Goal: Information Seeking & Learning: Find specific fact

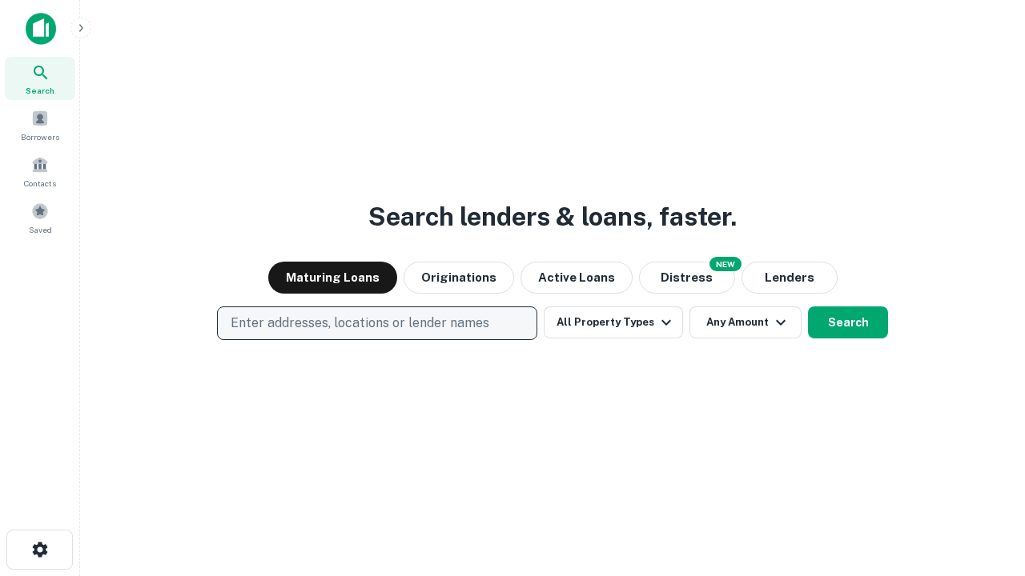
click at [376, 323] on p "Enter addresses, locations or lender names" at bounding box center [360, 323] width 259 height 19
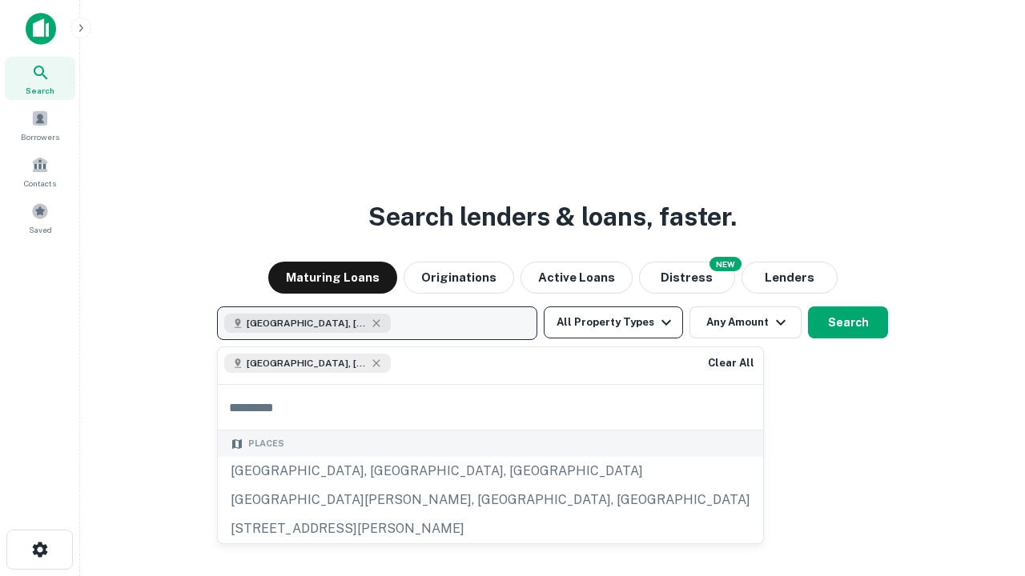
click at [613, 323] on button "All Property Types" at bounding box center [612, 323] width 139 height 32
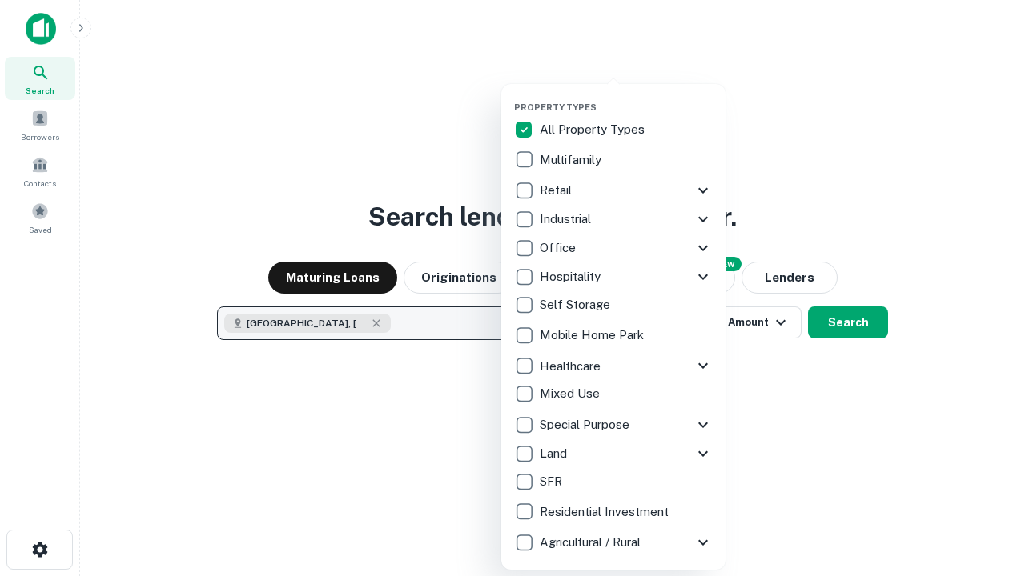
click at [626, 97] on button "button" at bounding box center [626, 97] width 224 height 1
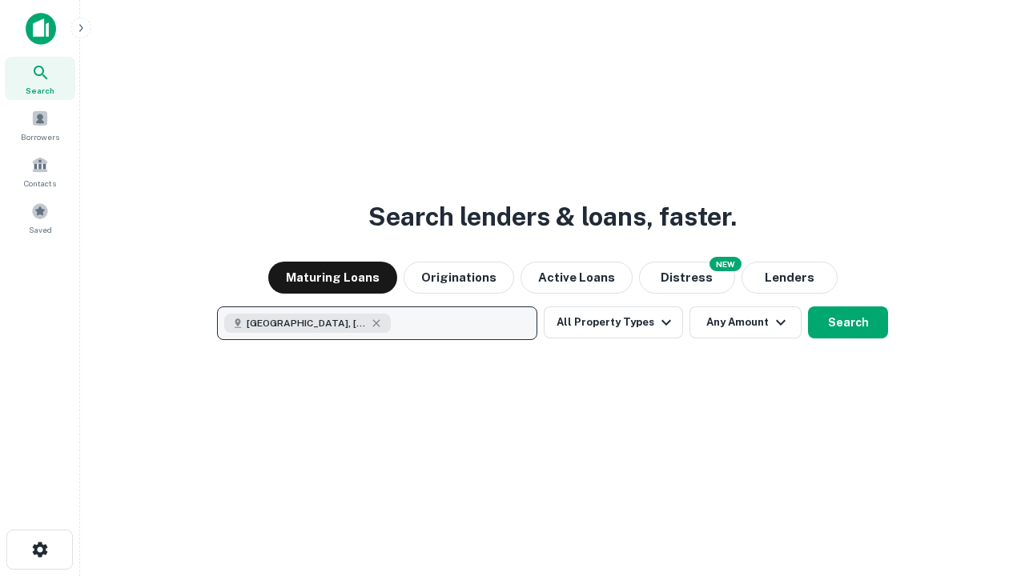
scroll to position [26, 0]
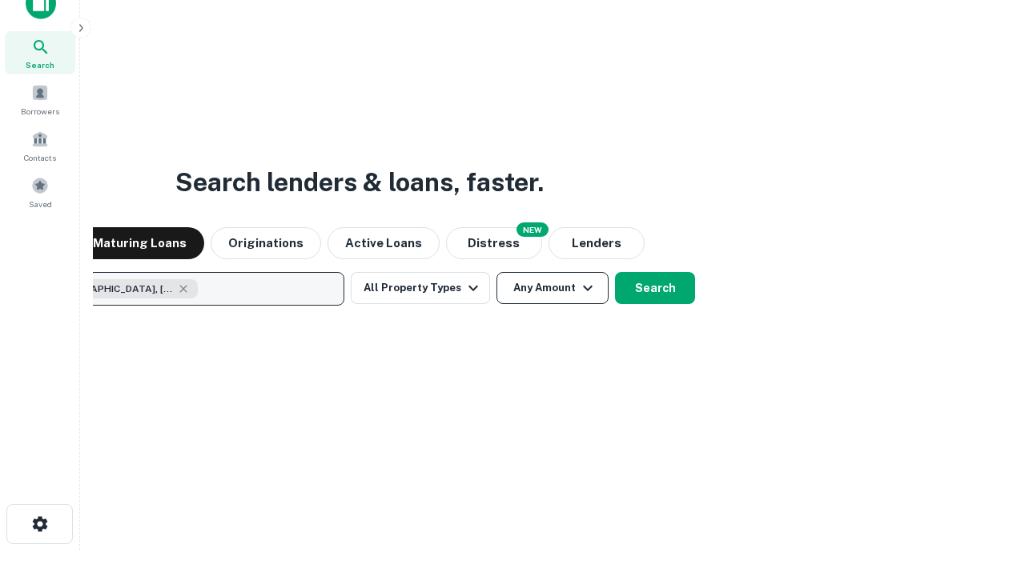
click at [496, 272] on button "Any Amount" at bounding box center [552, 288] width 112 height 32
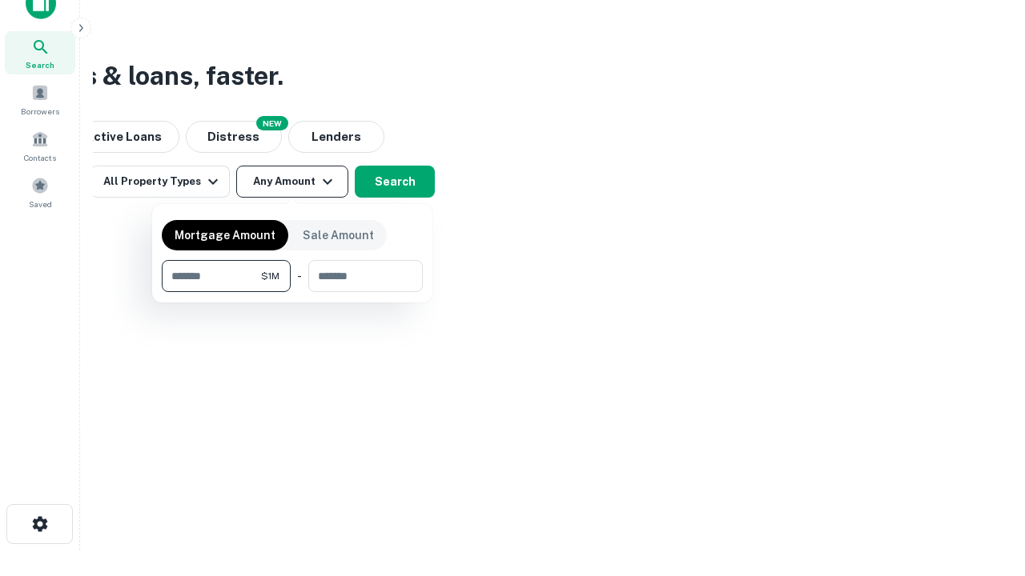
type input "*******"
click at [292, 292] on button "button" at bounding box center [292, 292] width 261 height 1
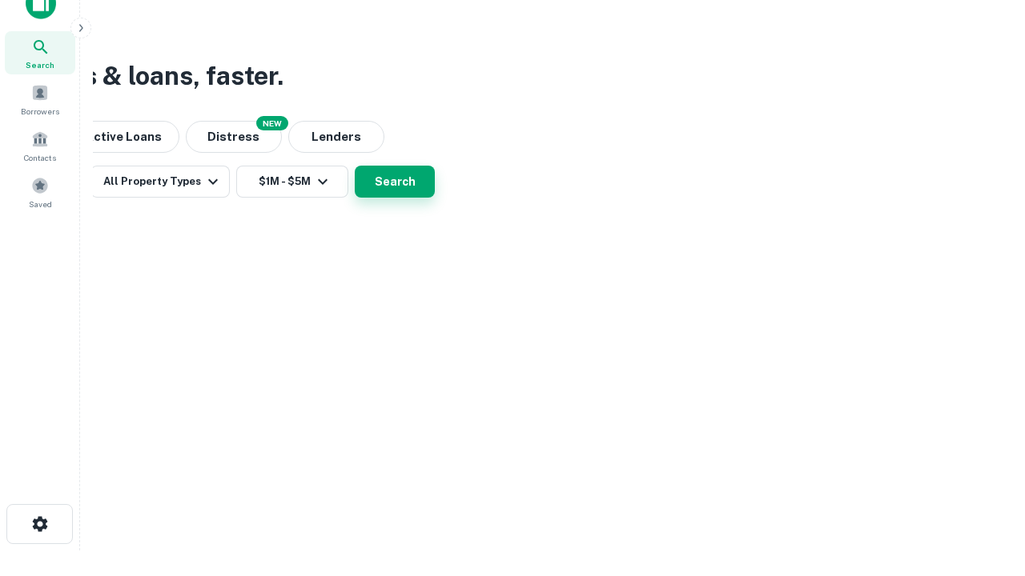
click at [435, 198] on button "Search" at bounding box center [395, 182] width 80 height 32
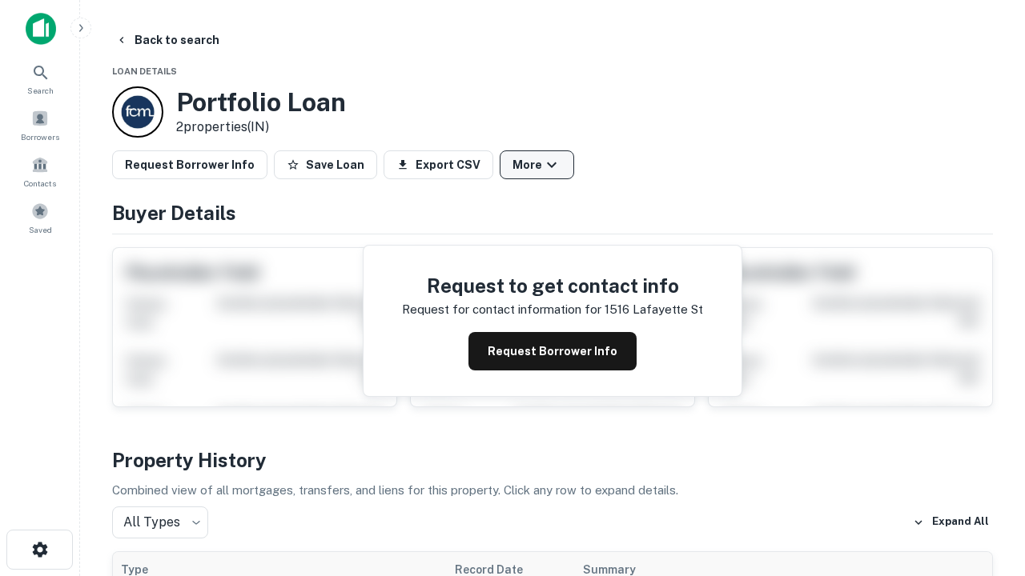
click at [536, 165] on button "More" at bounding box center [536, 164] width 74 height 29
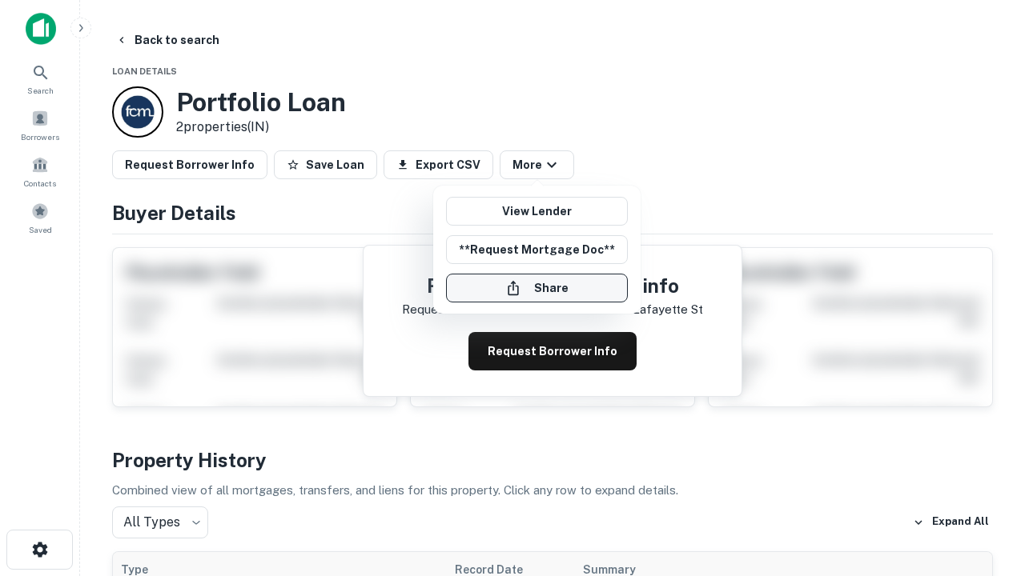
click at [536, 288] on button "Share" at bounding box center [537, 288] width 182 height 29
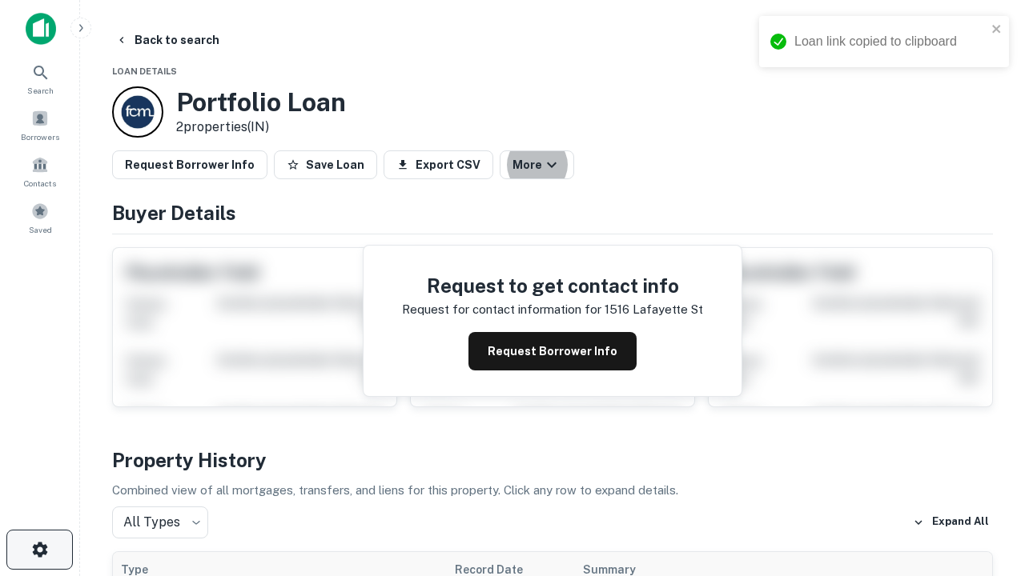
click at [39, 550] on icon "button" at bounding box center [39, 549] width 19 height 19
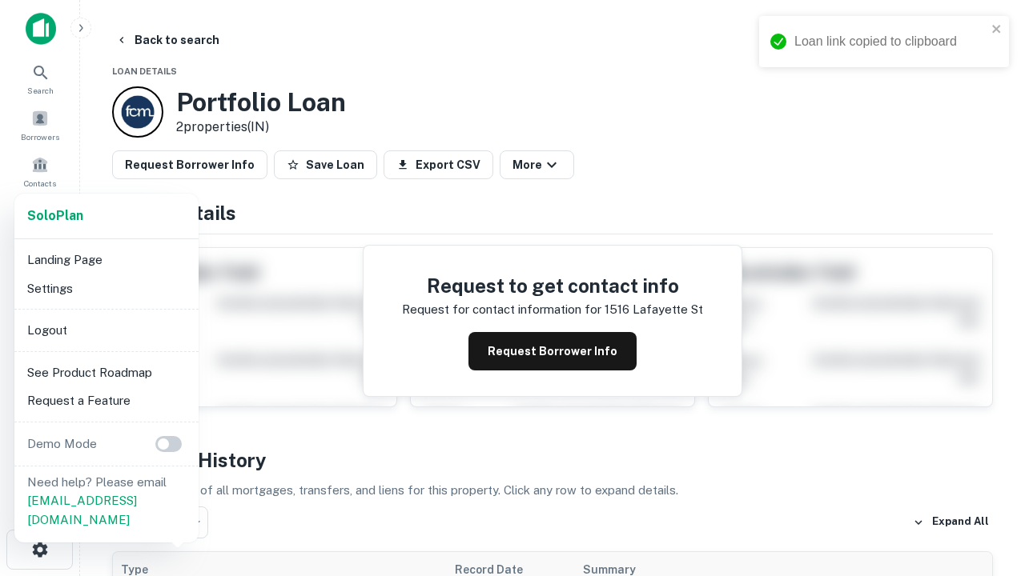
click at [106, 330] on li "Logout" at bounding box center [106, 330] width 171 height 29
